Goal: Task Accomplishment & Management: Use online tool/utility

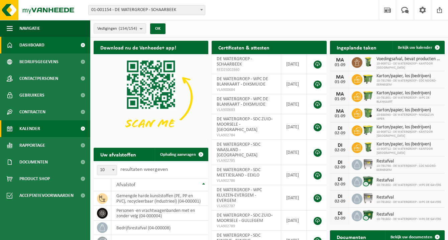
click at [40, 128] on span "Kalender" at bounding box center [29, 128] width 21 height 17
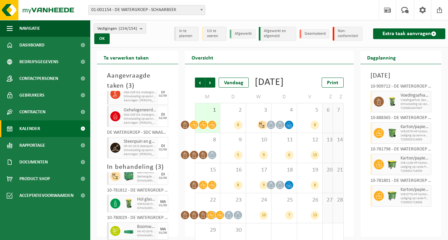
click at [137, 32] on span "Vestigingen (154/154)" at bounding box center [117, 29] width 40 height 10
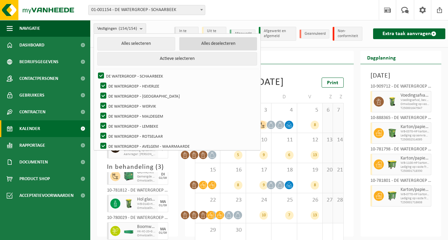
click at [205, 43] on button "Alles deselecteren" at bounding box center [218, 43] width 78 height 13
checkbox input "false"
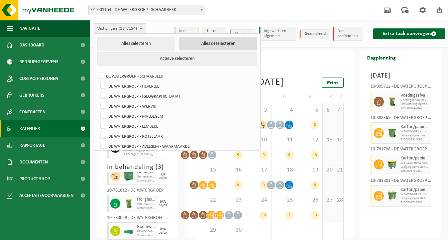
checkbox input "false"
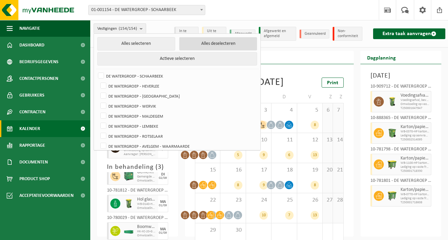
checkbox input "false"
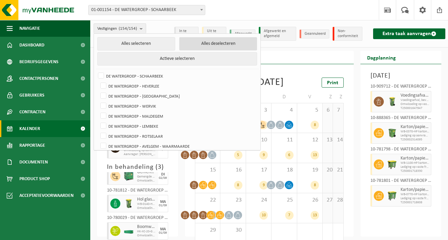
checkbox input "false"
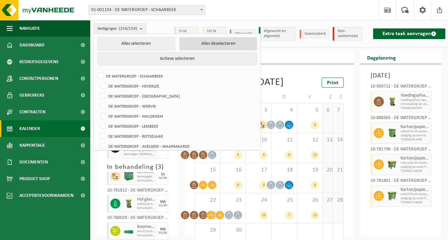
checkbox input "false"
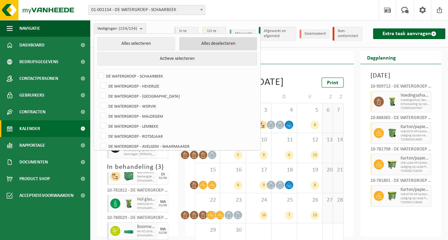
checkbox input "false"
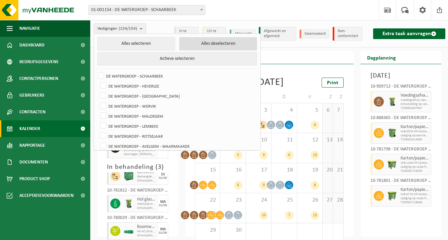
checkbox input "false"
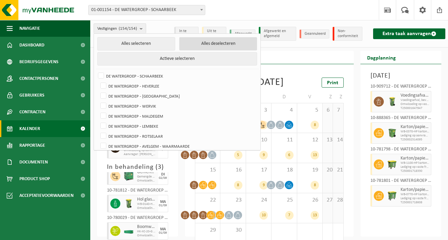
checkbox input "false"
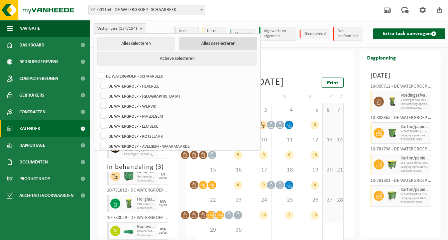
checkbox input "false"
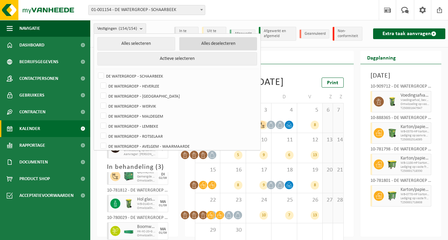
checkbox input "false"
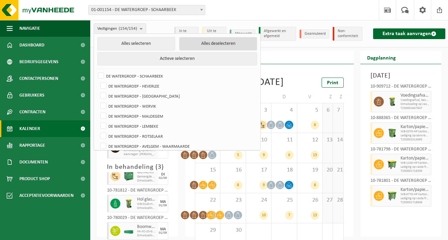
checkbox input "false"
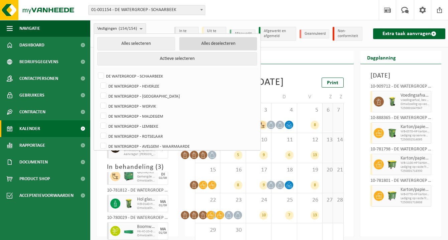
checkbox input "false"
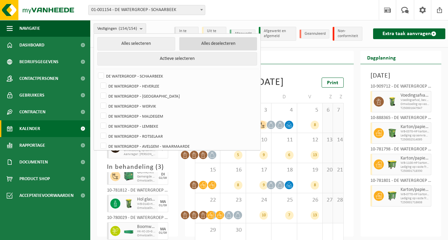
checkbox input "false"
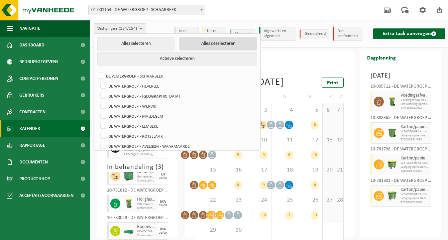
checkbox input "false"
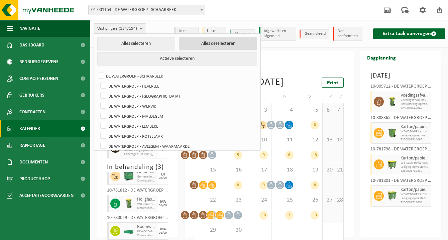
checkbox input "false"
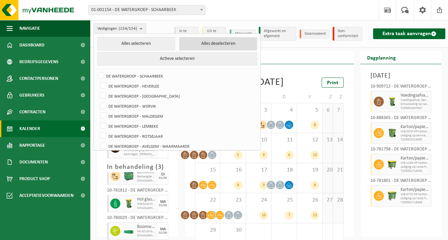
checkbox input "false"
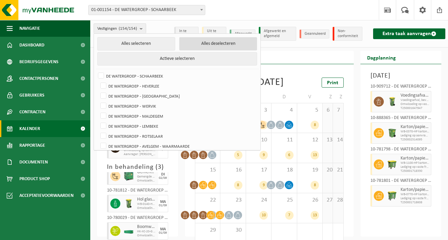
checkbox input "false"
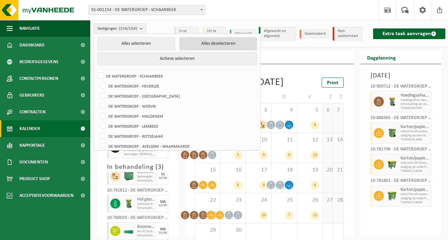
checkbox input "false"
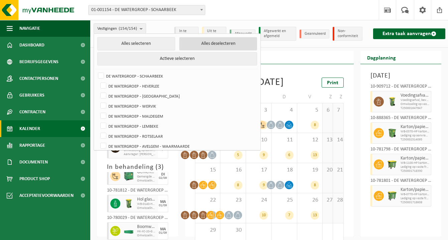
checkbox input "false"
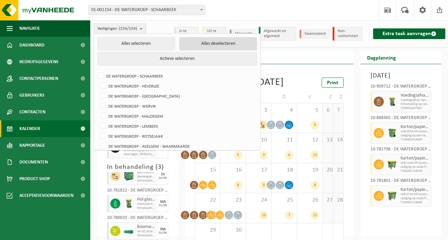
checkbox input "false"
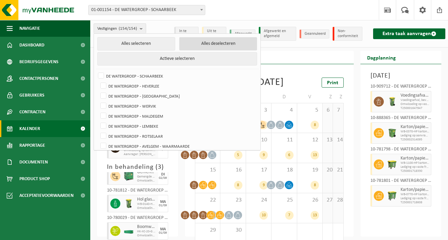
checkbox input "false"
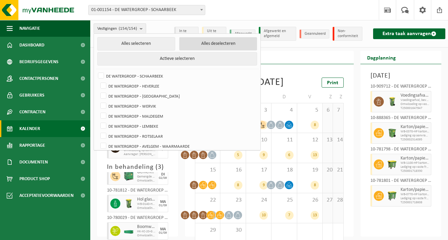
checkbox input "false"
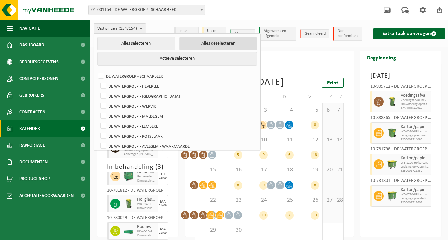
checkbox input "false"
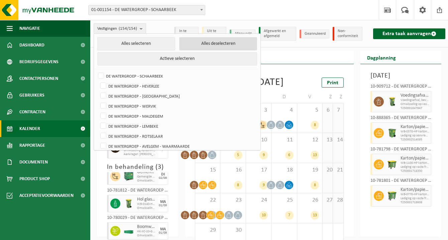
checkbox input "false"
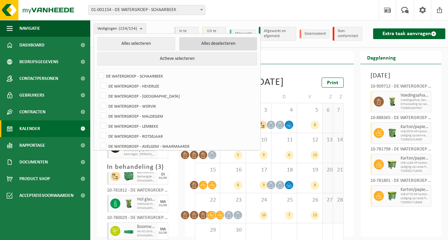
checkbox input "false"
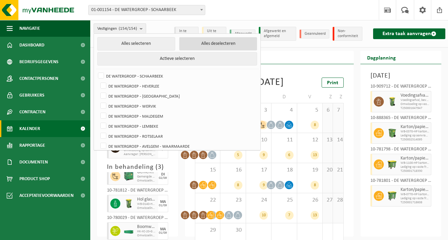
checkbox input "false"
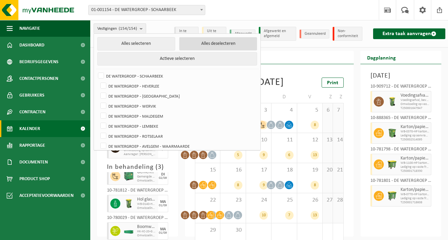
checkbox input "false"
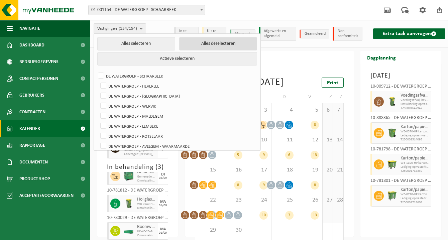
checkbox input "false"
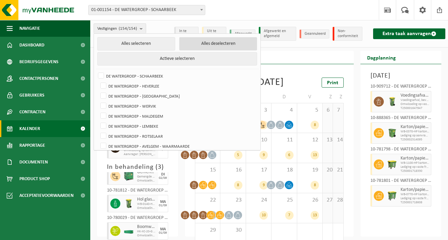
checkbox input "false"
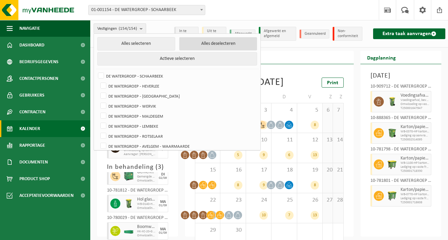
checkbox input "false"
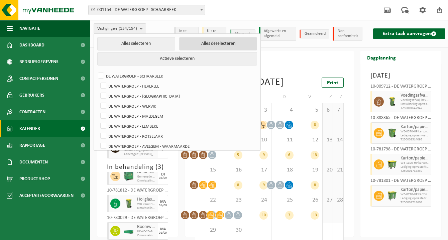
checkbox input "false"
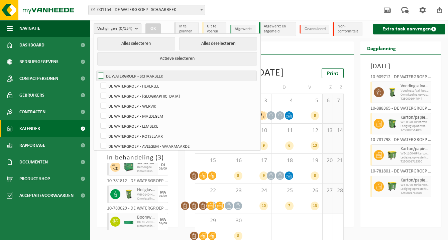
scroll to position [1387, 0]
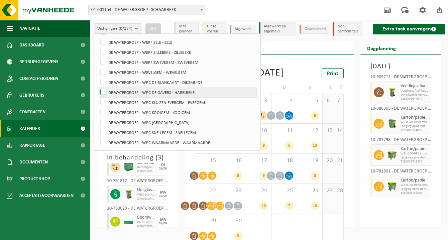
click at [104, 92] on label "DE WATERGROEP - WPC DE GAVERS - HARELBEKE" at bounding box center [177, 92] width 157 height 10
click at [98, 87] on input "DE WATERGROEP - WPC DE GAVERS - HARELBEKE" at bounding box center [98, 87] width 0 height 0
checkbox input "true"
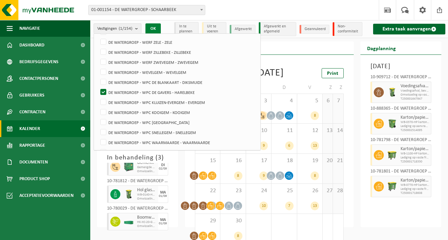
click at [152, 27] on button "OK" at bounding box center [152, 28] width 15 height 11
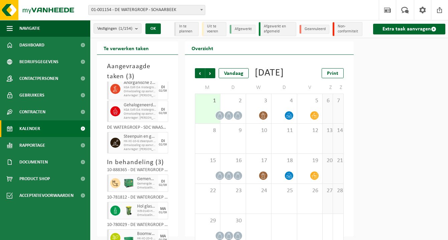
scroll to position [0, 0]
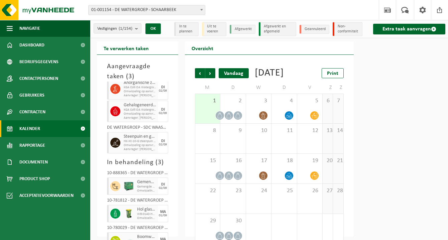
click at [218, 78] on div "Vandaag" at bounding box center [233, 73] width 30 height 10
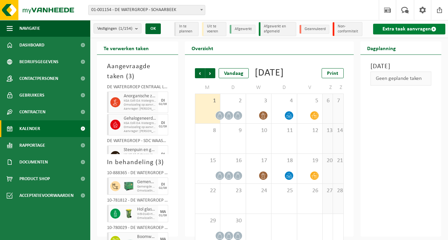
click at [424, 32] on link "Extra taak aanvragen" at bounding box center [409, 29] width 72 height 11
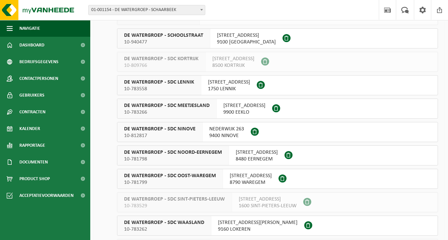
scroll to position [3226, 0]
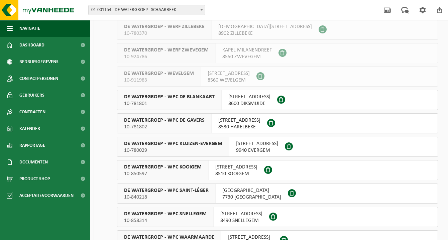
click at [184, 118] on span "DE WATERGROEP - WPC DE GAVERS" at bounding box center [164, 120] width 81 height 7
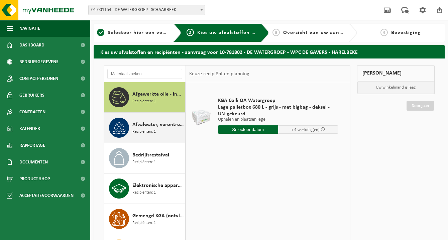
click at [147, 130] on span "Recipiënten: 1" at bounding box center [143, 132] width 23 height 6
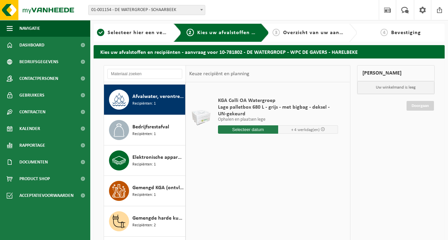
scroll to position [30, 0]
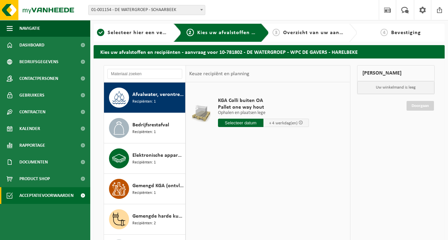
drag, startPoint x: 45, startPoint y: 195, endPoint x: 48, endPoint y: 196, distance: 3.5
click at [45, 195] on span "Acceptatievoorwaarden" at bounding box center [46, 195] width 54 height 17
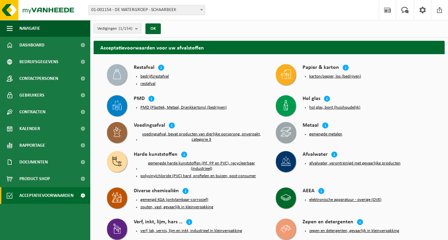
click at [394, 161] on button "afvalwater, verontreinigd met gevaarlijke producten" at bounding box center [354, 163] width 91 height 5
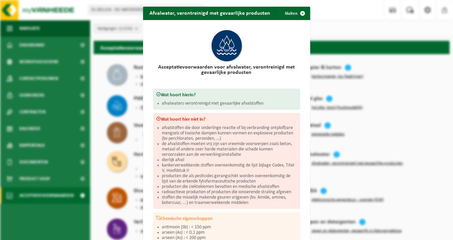
drag, startPoint x: 300, startPoint y: 13, endPoint x: 284, endPoint y: 13, distance: 16.4
click at [300, 13] on span "button" at bounding box center [302, 13] width 13 height 13
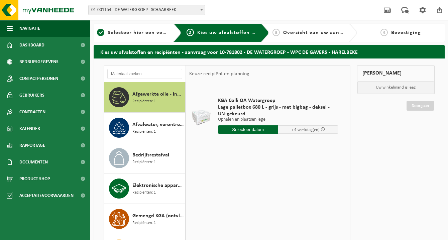
click at [266, 107] on span "Lage palletbox 680 L - grijs - met bigbag - deksel - UN-gekeurd" at bounding box center [278, 110] width 120 height 13
drag, startPoint x: 266, startPoint y: 107, endPoint x: 235, endPoint y: 110, distance: 31.5
click at [235, 110] on span "Lage palletbox 680 L - grijs - met bigbag - deksel - UN-gekeurd" at bounding box center [278, 110] width 120 height 13
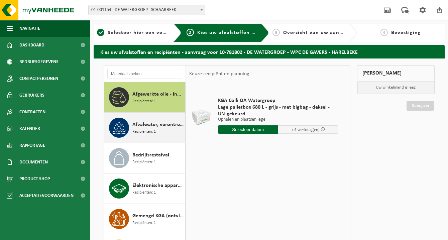
click at [155, 136] on div "Afvalwater, verontreinigd met gevaarlijke producten Recipiënten: 1" at bounding box center [157, 128] width 51 height 20
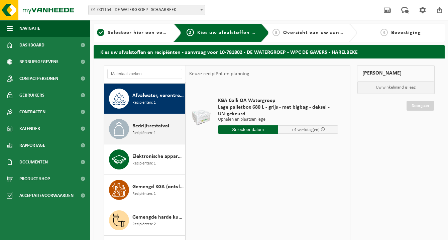
scroll to position [30, 0]
